Goal: Complete application form

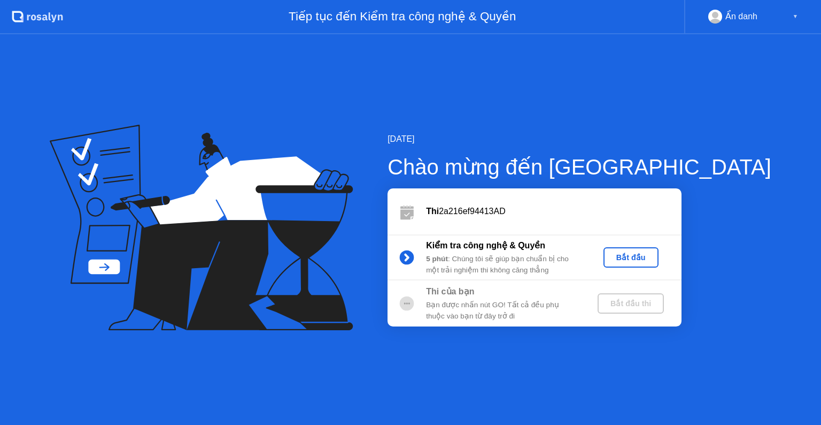
click at [659, 250] on button "Bắt đầu" at bounding box center [631, 257] width 55 height 20
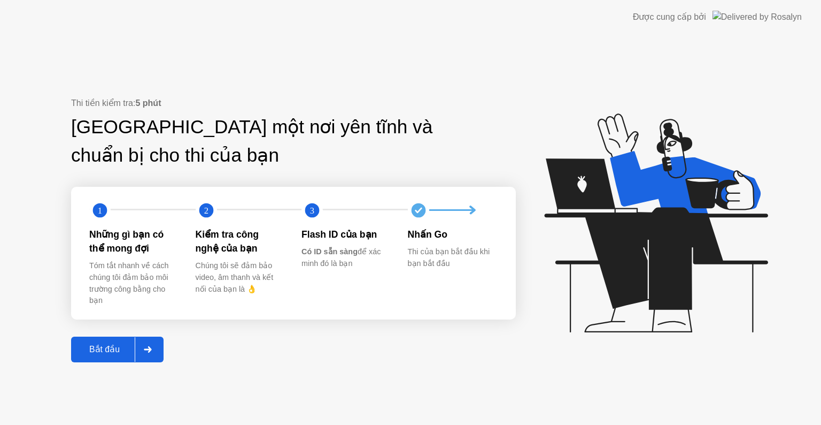
click at [111, 344] on div "Bắt đầu" at bounding box center [104, 349] width 60 height 10
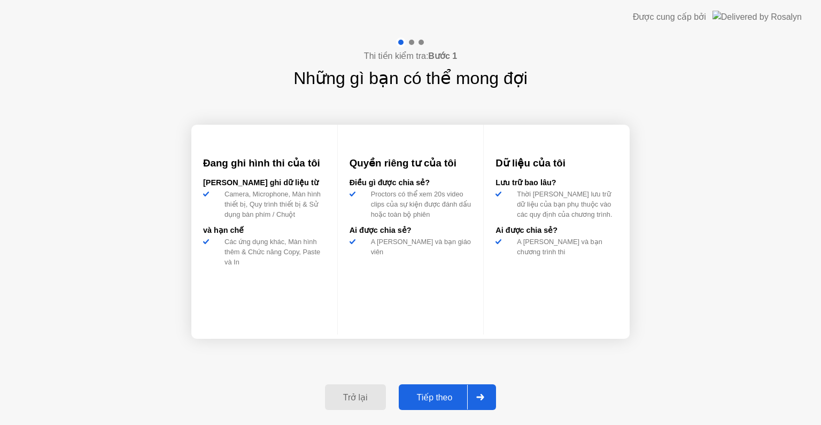
click at [423, 398] on div "Tiếp theo" at bounding box center [435, 397] width 66 height 10
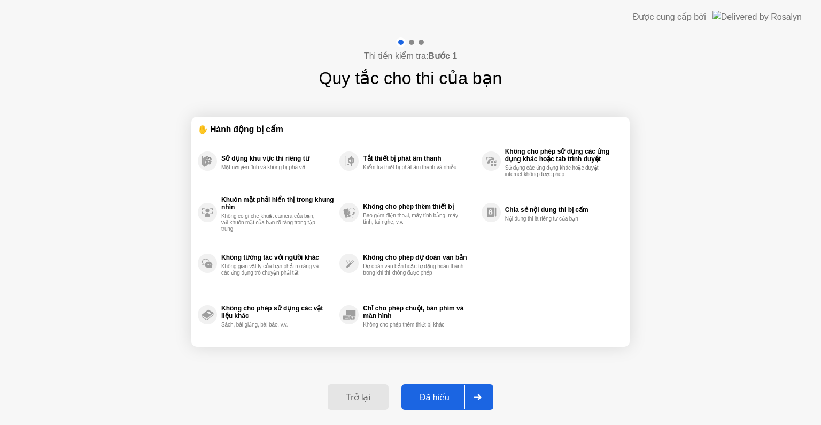
click at [426, 400] on div "Đã hiểu" at bounding box center [435, 397] width 60 height 10
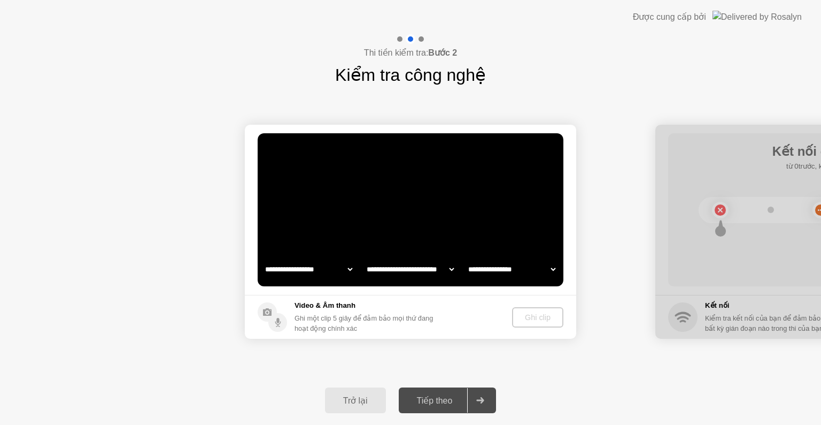
select select "**********"
select select "*******"
click at [543, 324] on button "Ghi clip" at bounding box center [538, 317] width 50 height 20
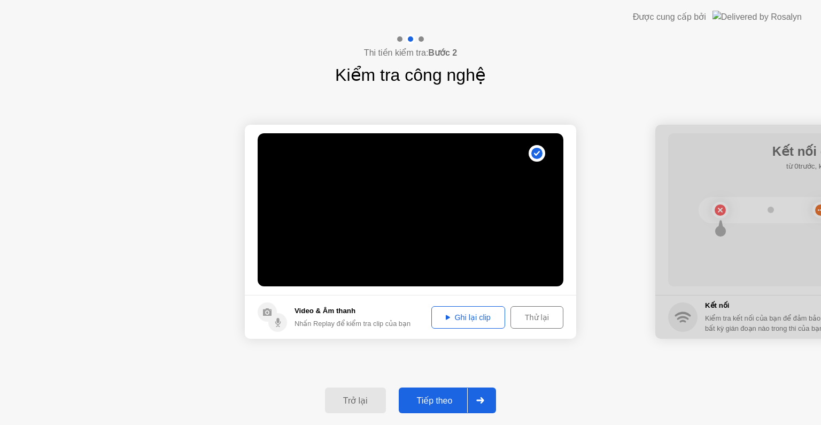
click at [441, 401] on div "Tiếp theo" at bounding box center [435, 400] width 66 height 10
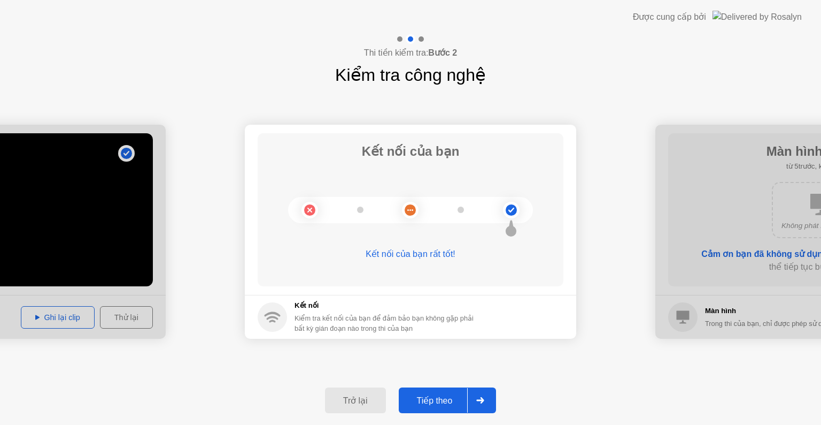
click at [422, 398] on div "Tiếp theo" at bounding box center [435, 400] width 66 height 10
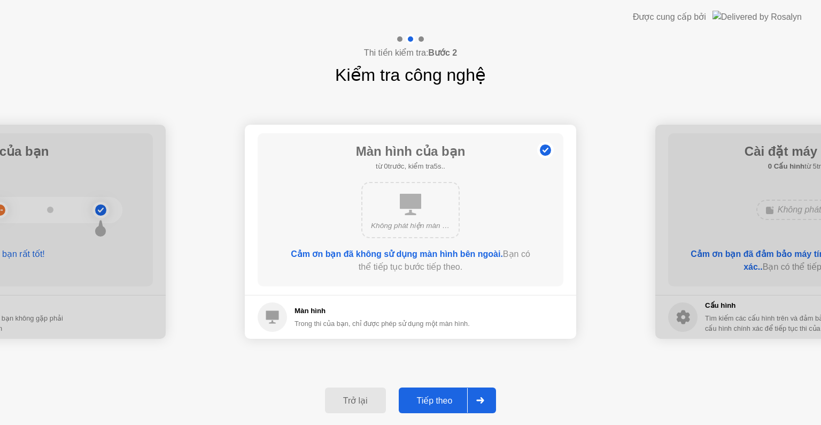
click at [452, 399] on div "Tiếp theo" at bounding box center [435, 400] width 66 height 10
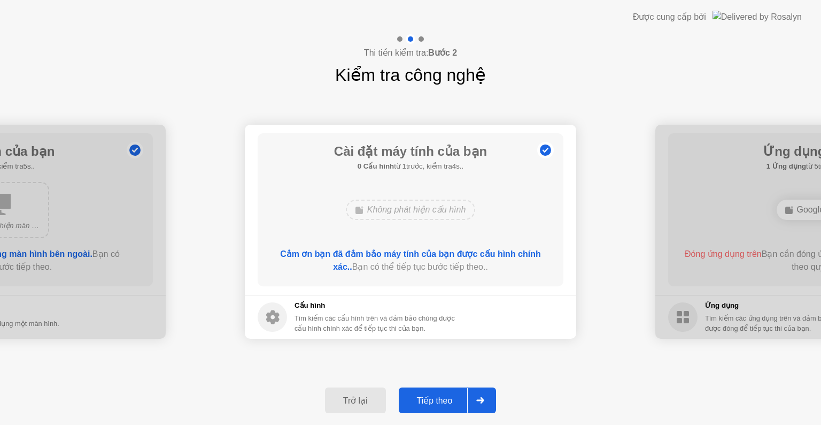
click at [452, 399] on div "Tiếp theo" at bounding box center [435, 400] width 66 height 10
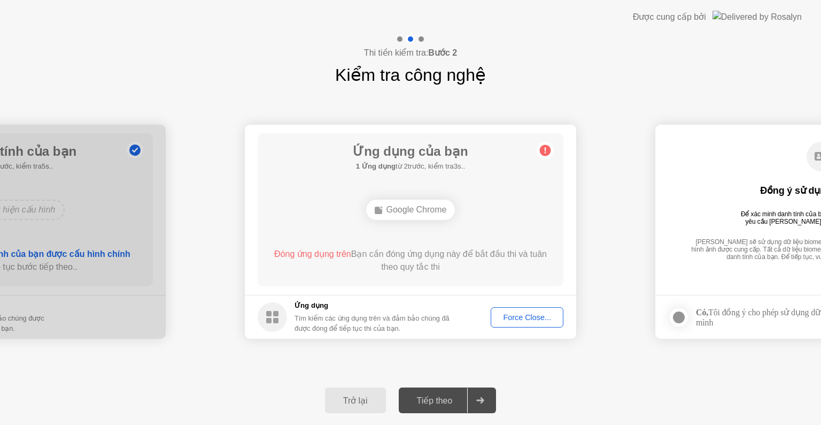
click at [524, 316] on div "Force Close..." at bounding box center [527, 317] width 65 height 9
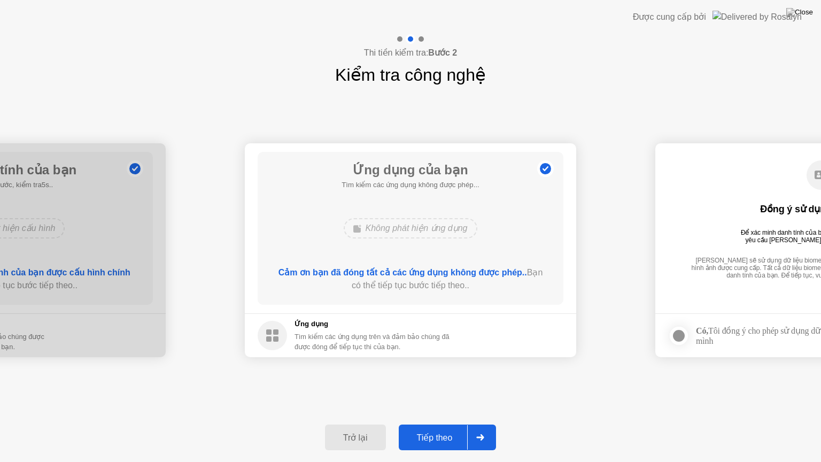
click at [445, 424] on div "Tiếp theo" at bounding box center [435, 438] width 66 height 10
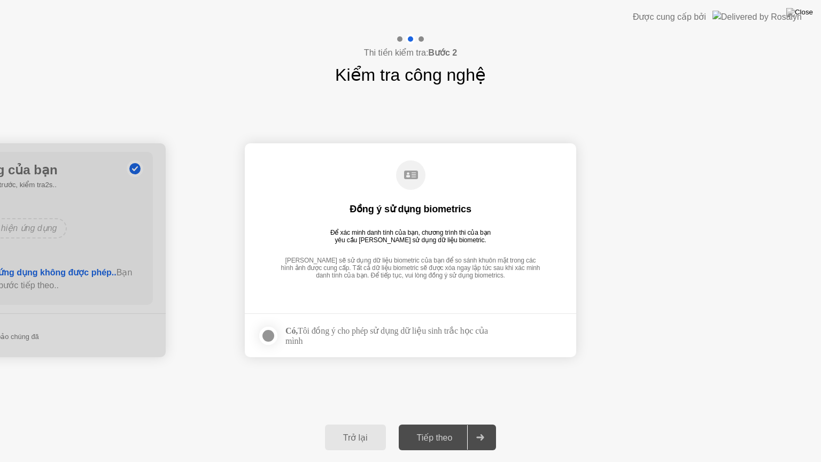
click at [267, 335] on div at bounding box center [268, 335] width 13 height 13
click at [441, 424] on div "Tiếp theo" at bounding box center [435, 438] width 66 height 10
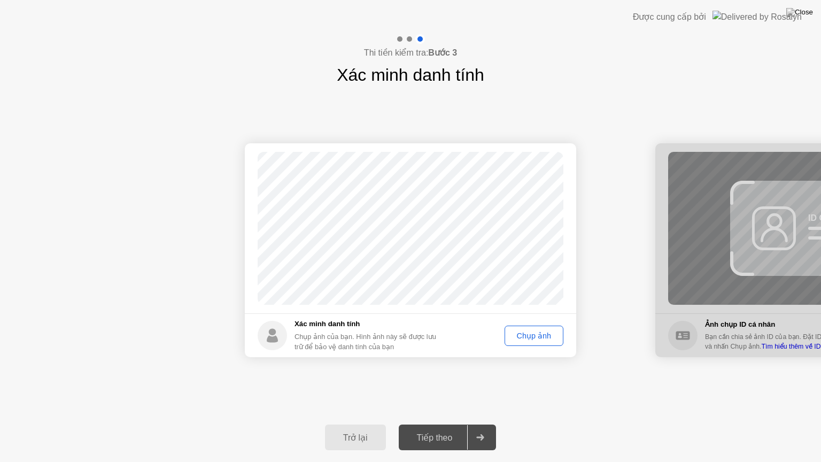
click at [552, 342] on button "Chụp ảnh" at bounding box center [534, 336] width 59 height 20
click at [445, 424] on div "Tiếp theo" at bounding box center [435, 438] width 66 height 10
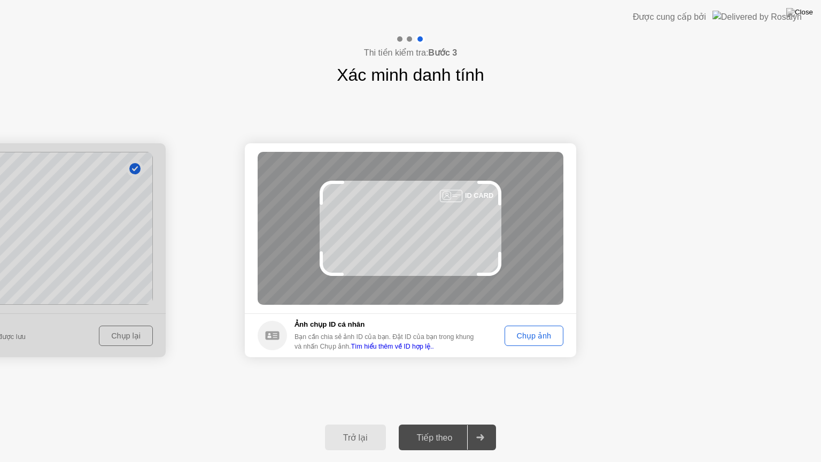
click at [545, 332] on div "Chụp ảnh" at bounding box center [534, 336] width 51 height 9
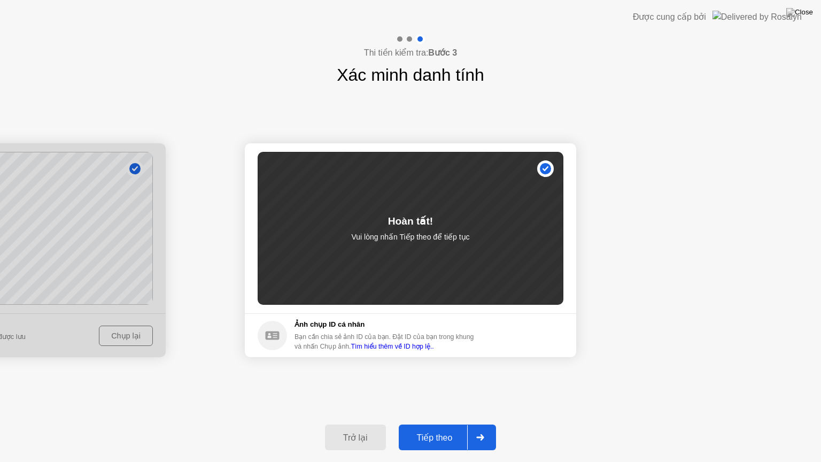
click at [431, 424] on div "Tiếp theo" at bounding box center [435, 438] width 66 height 10
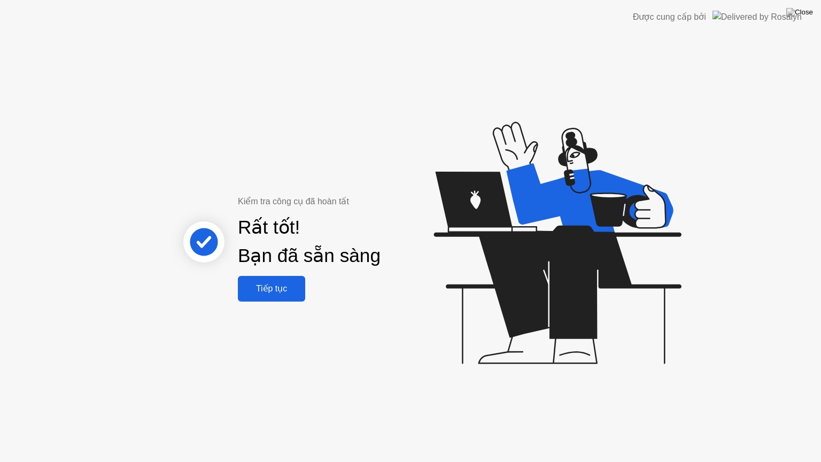
click at [275, 288] on div "Tiếp tục" at bounding box center [271, 288] width 61 height 10
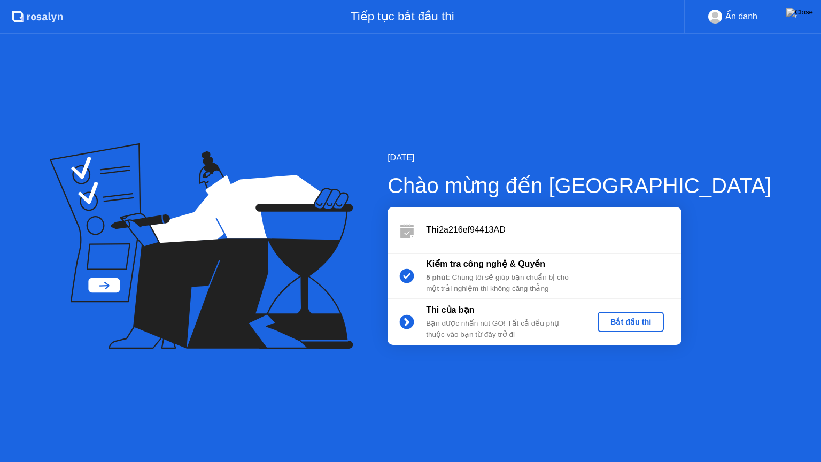
click at [660, 322] on div "Bắt đầu thi" at bounding box center [631, 322] width 58 height 9
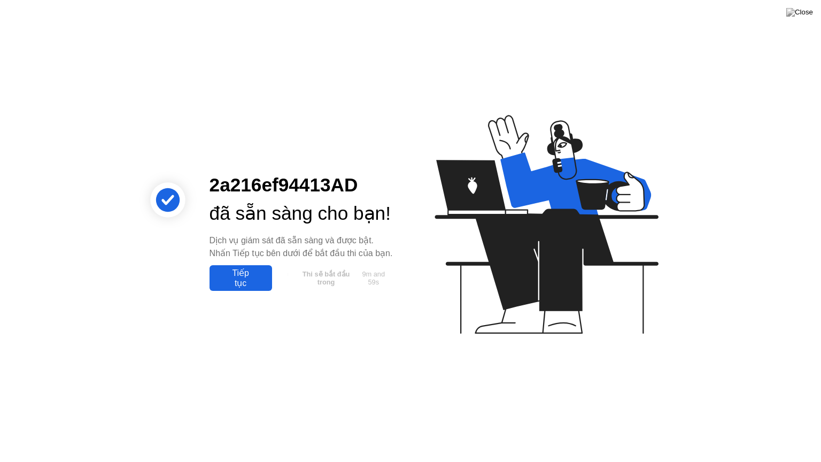
click at [238, 286] on div "Tiếp tục" at bounding box center [241, 278] width 56 height 20
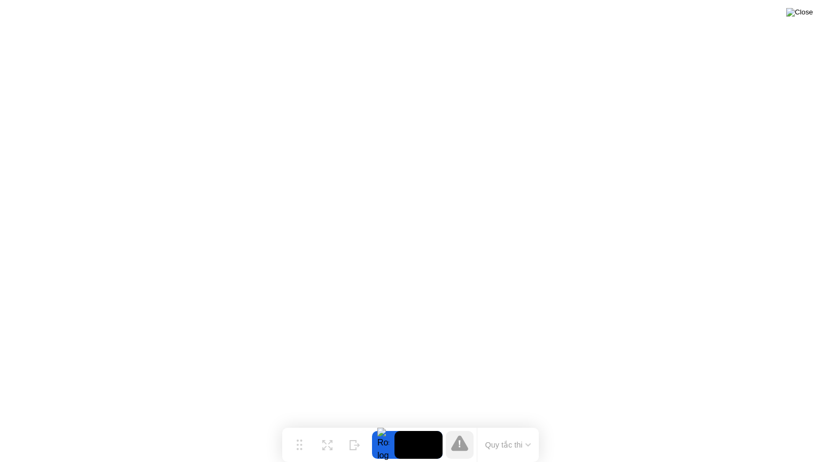
click at [808, 13] on img at bounding box center [800, 12] width 27 height 9
